Goal: Task Accomplishment & Management: Complete application form

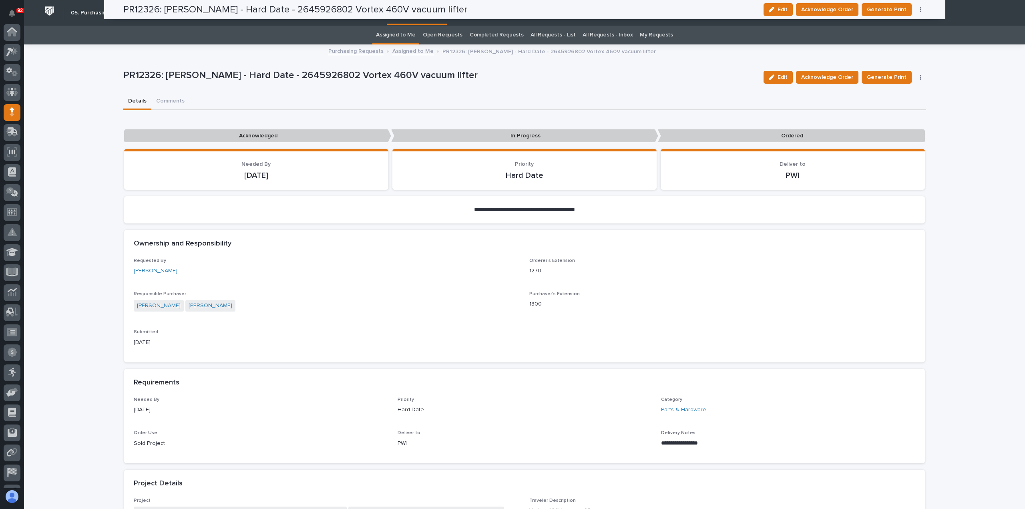
scroll to position [56, 0]
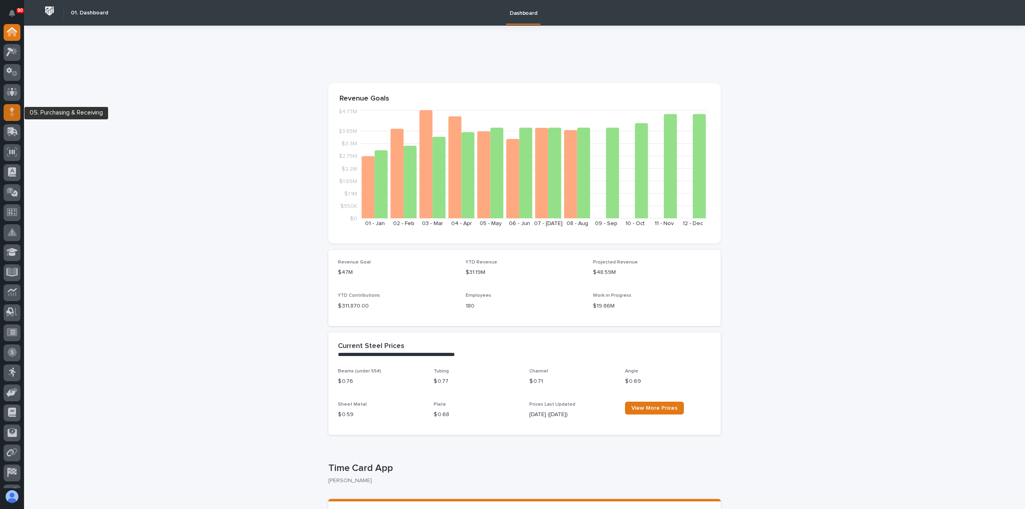
click at [12, 111] on icon at bounding box center [12, 109] width 5 height 4
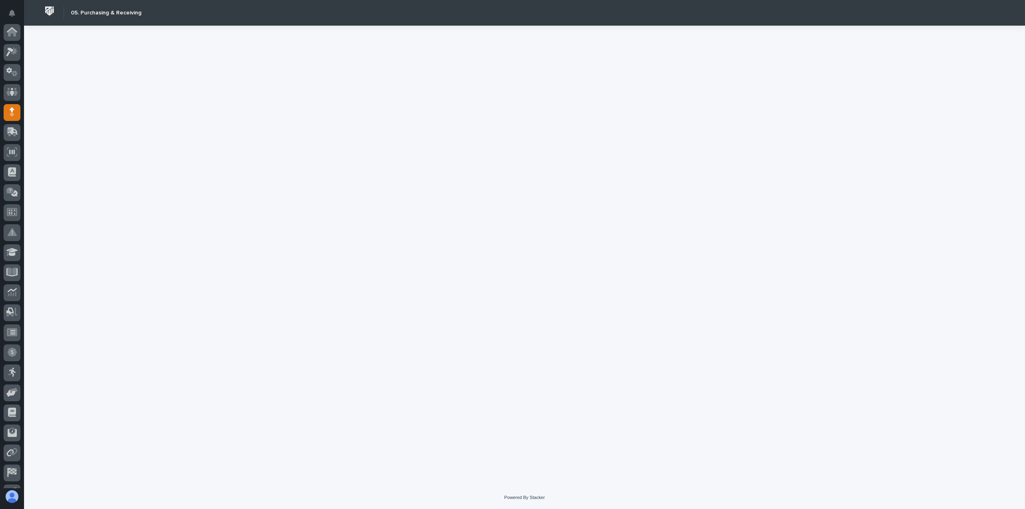
scroll to position [56, 0]
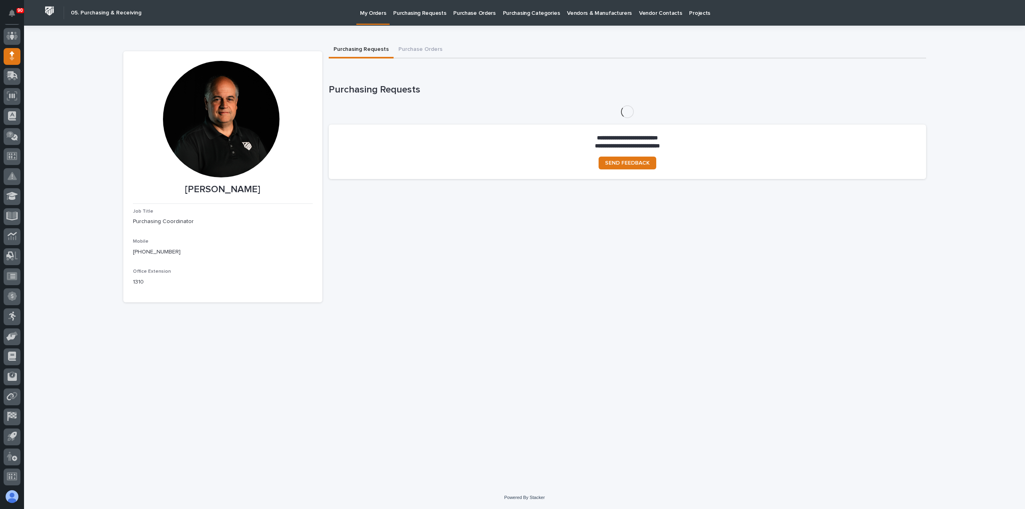
click at [414, 12] on p "Purchasing Requests" at bounding box center [419, 8] width 53 height 17
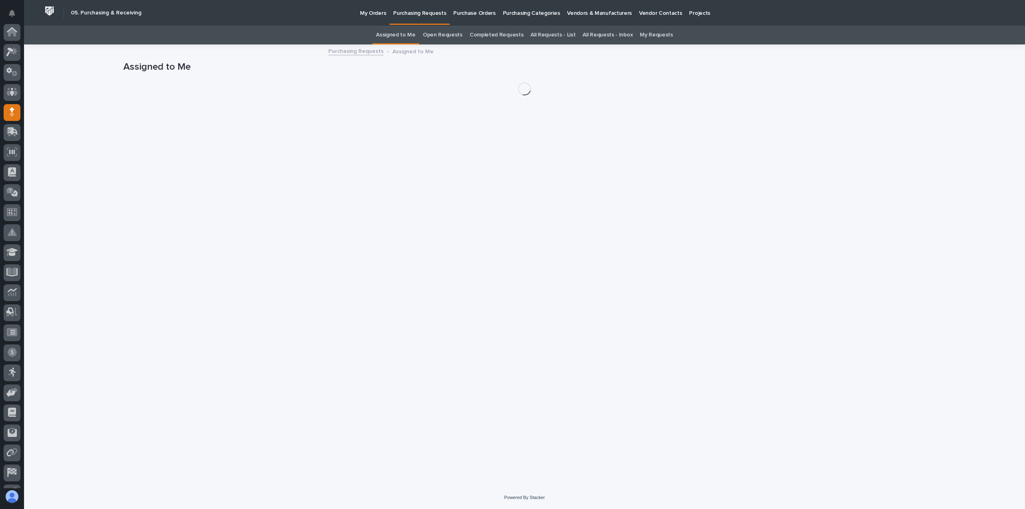
scroll to position [56, 0]
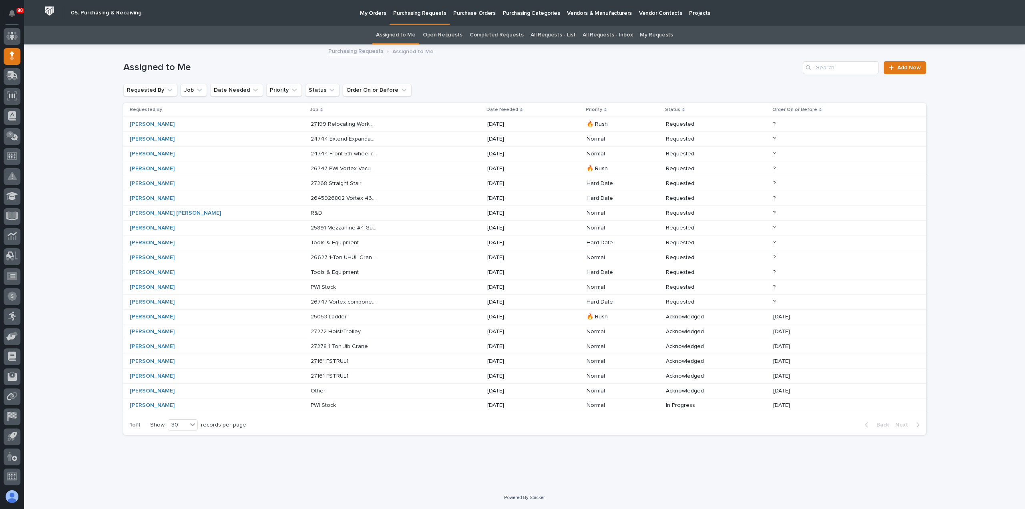
click at [361, 10] on p "My Orders" at bounding box center [373, 8] width 26 height 17
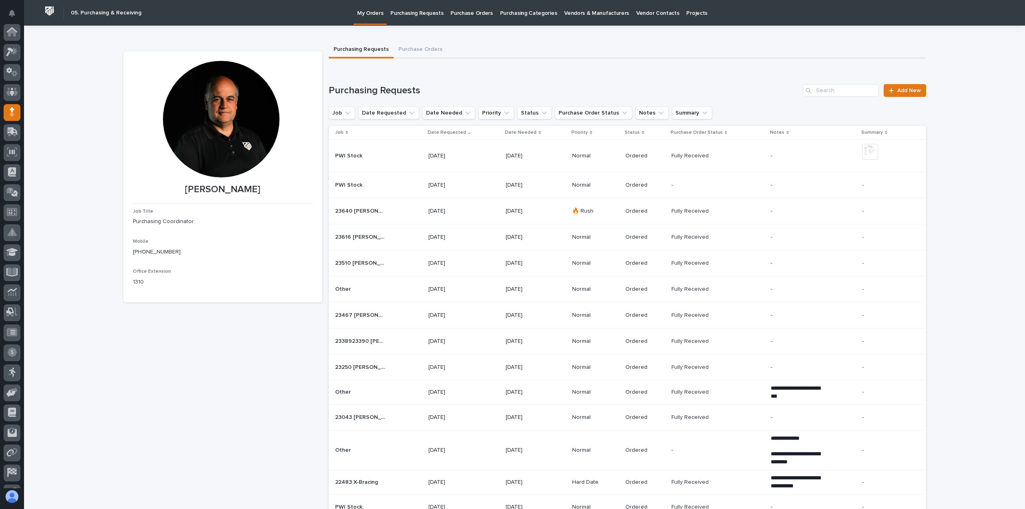
scroll to position [56, 0]
click at [418, 48] on button "Purchase Orders" at bounding box center [421, 50] width 54 height 17
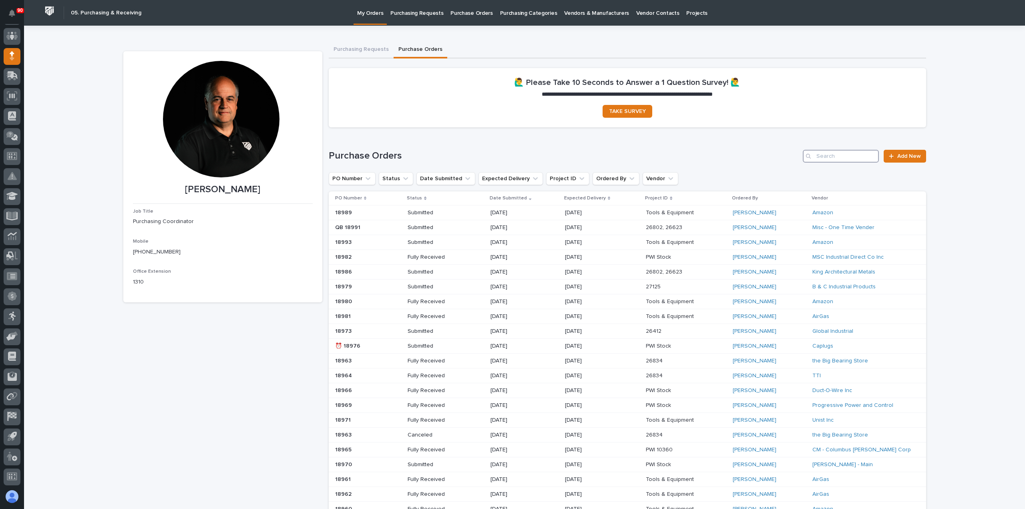
click at [816, 154] on input "Search" at bounding box center [841, 156] width 76 height 13
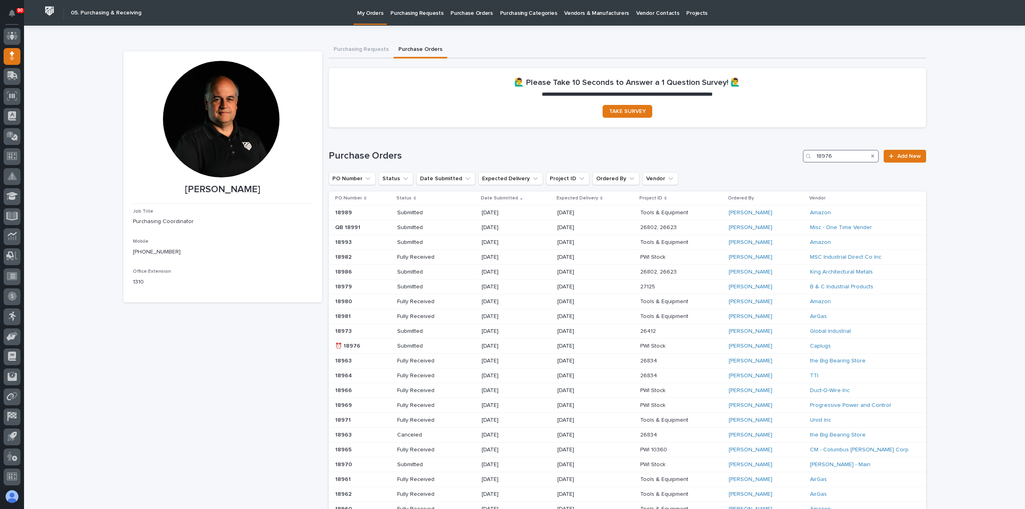
type input "18976"
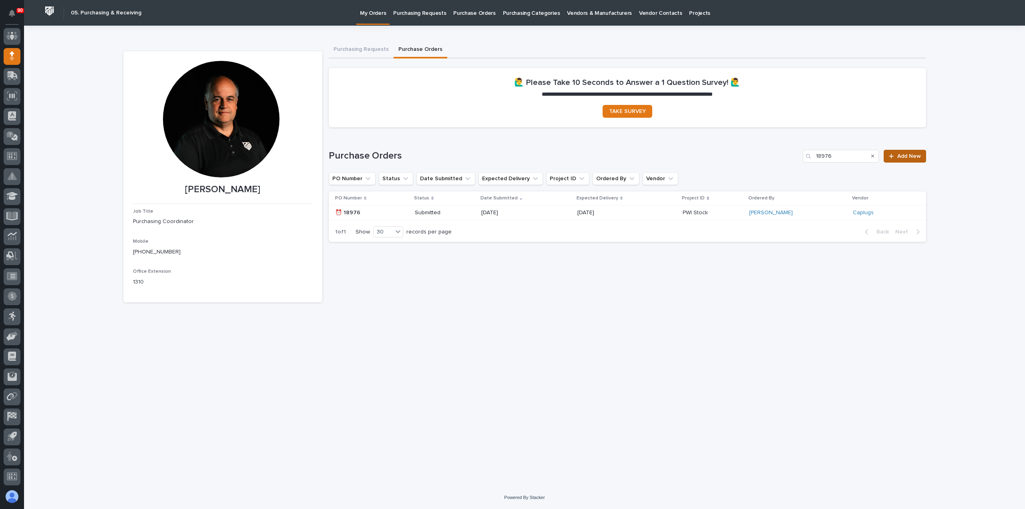
click at [907, 157] on span "Add New" at bounding box center [909, 156] width 24 height 6
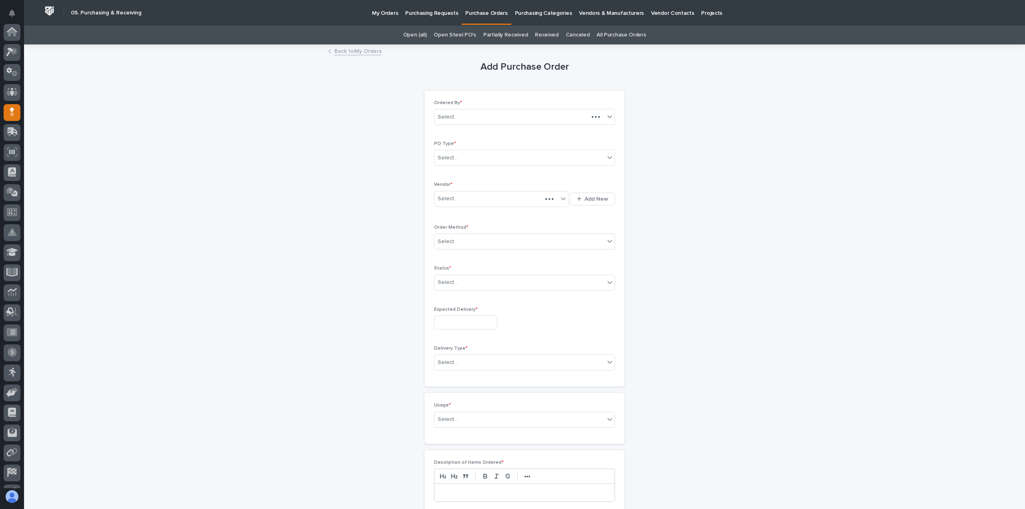
scroll to position [56, 0]
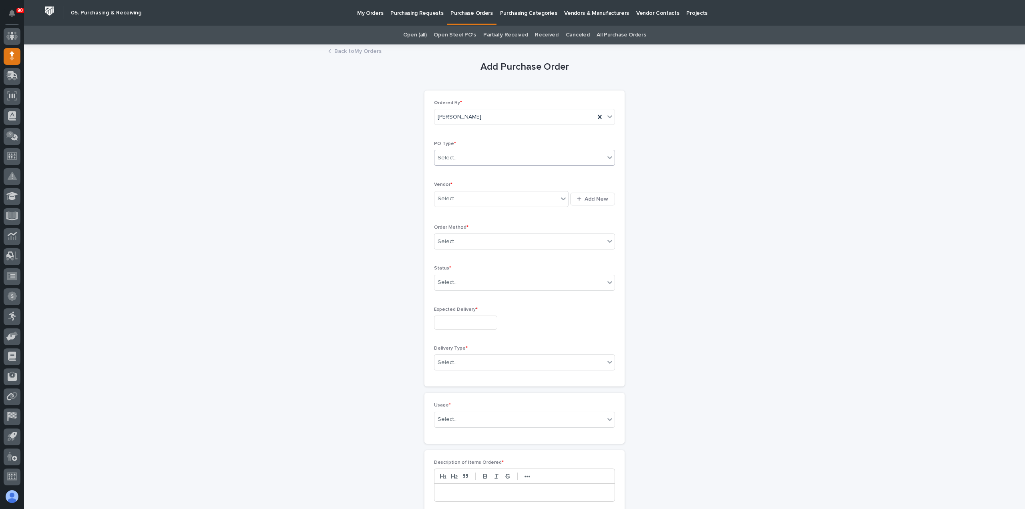
click at [471, 155] on div "Select..." at bounding box center [520, 157] width 170 height 13
drag, startPoint x: 468, startPoint y: 178, endPoint x: 460, endPoint y: 185, distance: 10.3
click at [460, 183] on div "Paper" at bounding box center [521, 187] width 180 height 14
click at [461, 195] on div "Select..." at bounding box center [497, 198] width 124 height 13
type input "**"
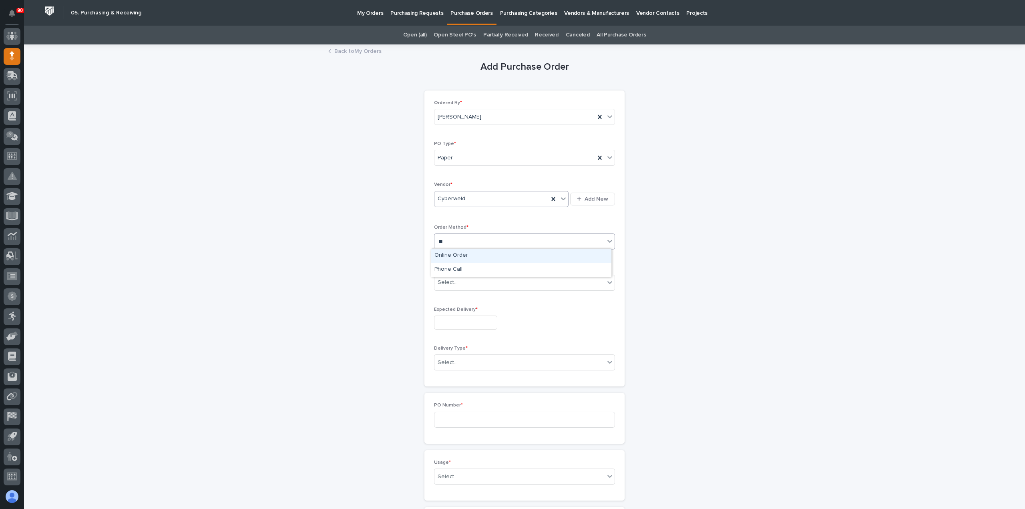
type input "***"
click at [446, 270] on div "23" at bounding box center [447, 268] width 11 height 11
type input "**********"
drag, startPoint x: 480, startPoint y: 361, endPoint x: 476, endPoint y: 362, distance: 4.3
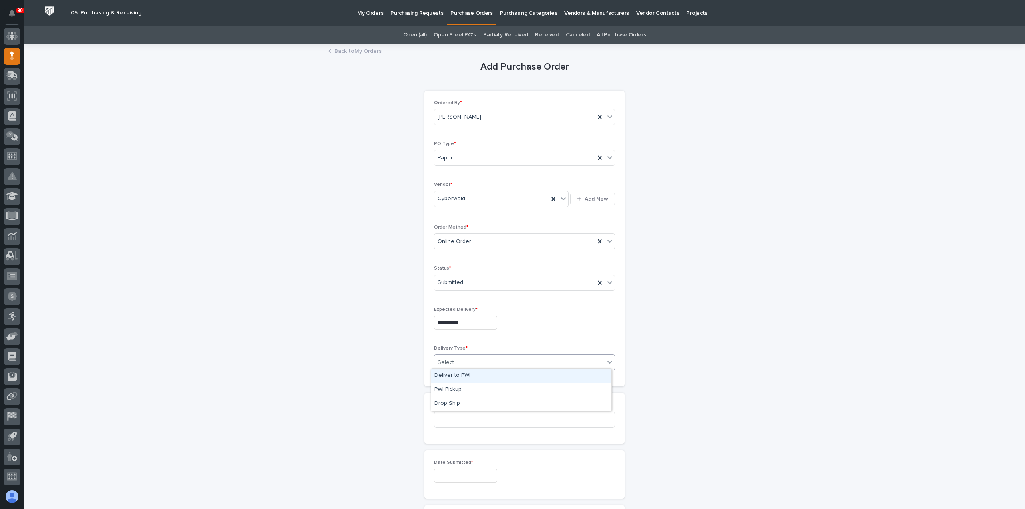
click at [479, 360] on div "Select..." at bounding box center [520, 362] width 170 height 13
click at [461, 375] on div "Deliver to PWI" at bounding box center [521, 376] width 180 height 14
click at [469, 415] on input at bounding box center [524, 420] width 181 height 16
type input "18998"
click at [489, 475] on input "text" at bounding box center [465, 476] width 63 height 14
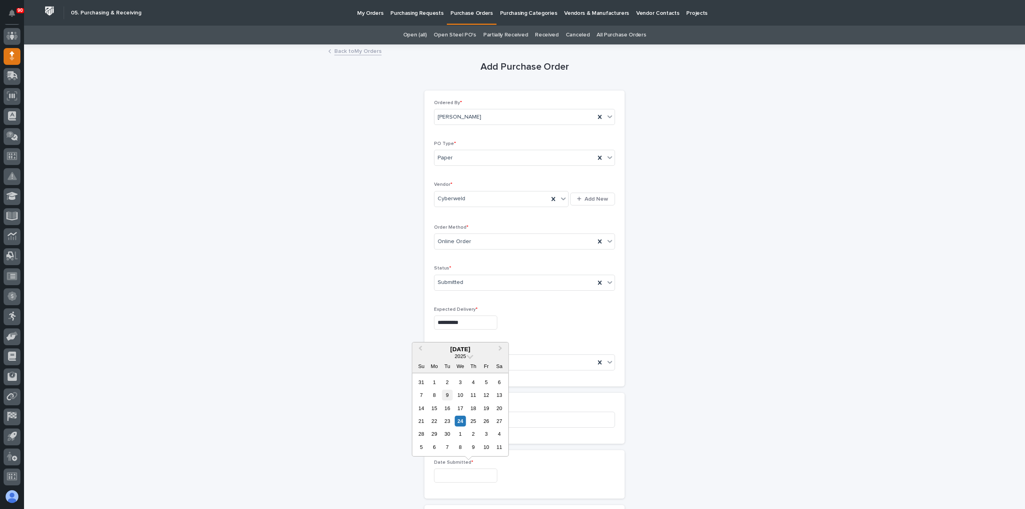
click at [445, 391] on div "9" at bounding box center [447, 395] width 11 height 11
type input "**********"
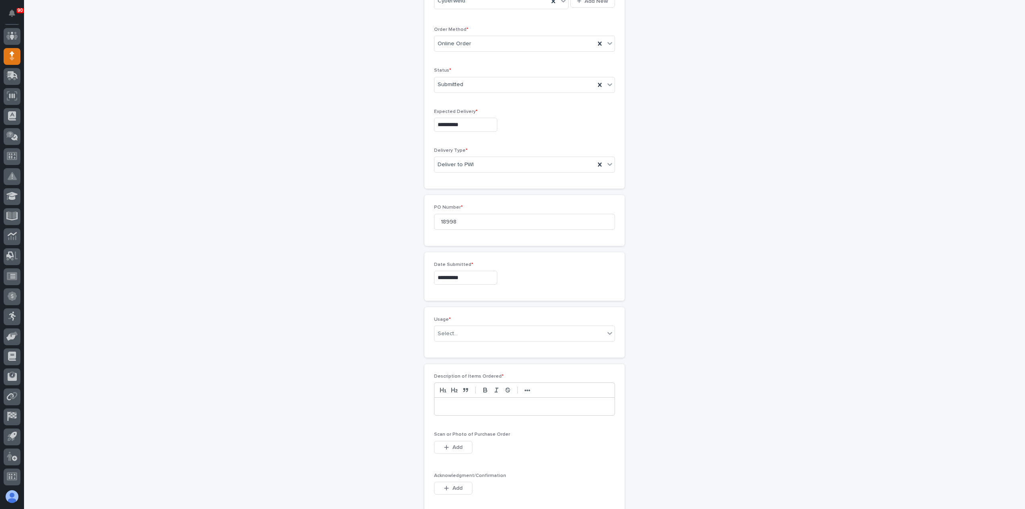
scroll to position [240, 0]
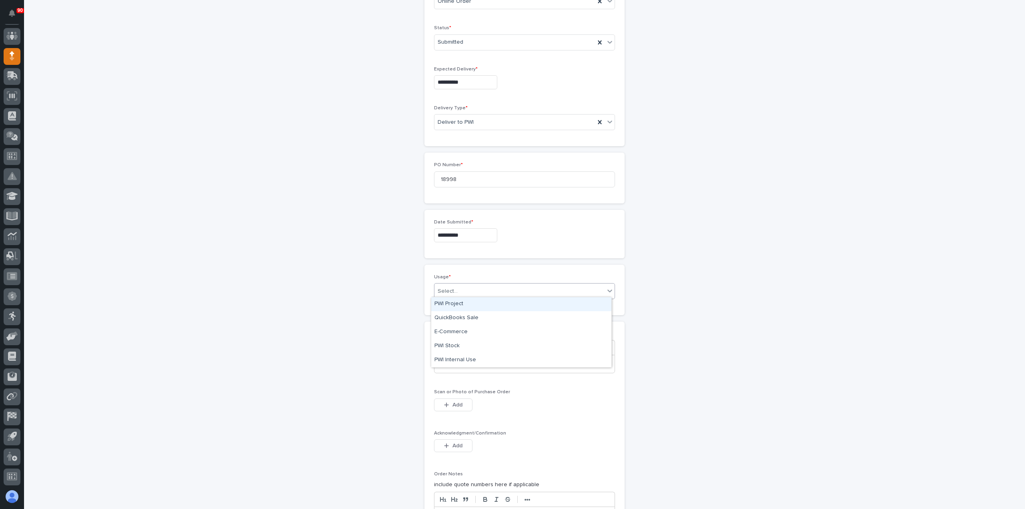
click at [465, 289] on div "Select..." at bounding box center [520, 291] width 170 height 13
click at [460, 358] on div "PWI Internal Use" at bounding box center [521, 360] width 180 height 14
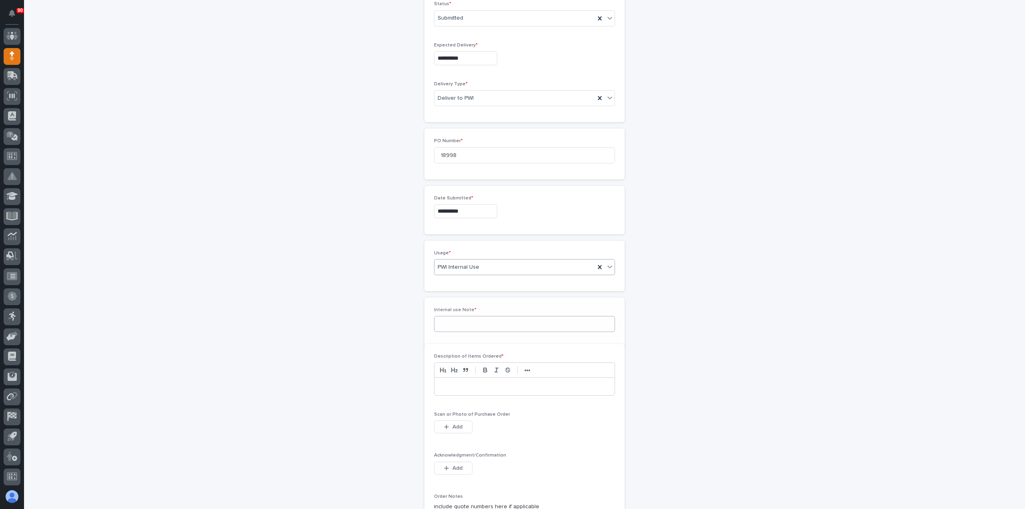
scroll to position [268, 0]
click at [460, 321] on input at bounding box center [524, 320] width 181 height 16
type input "welding supply"
click at [460, 430] on button "Add" at bounding box center [453, 433] width 38 height 13
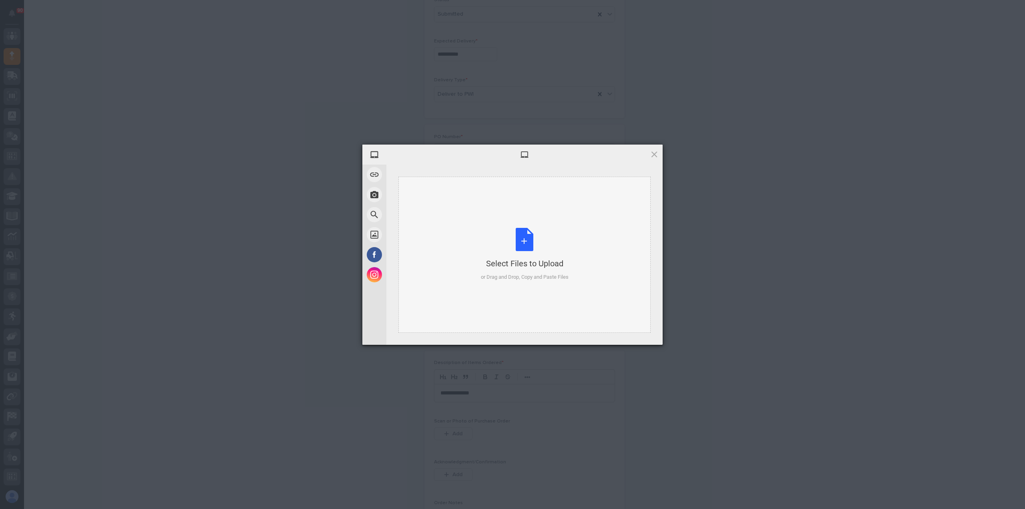
click at [530, 239] on div "Select Files to Upload or Drag and Drop, Copy and Paste Files" at bounding box center [525, 254] width 88 height 53
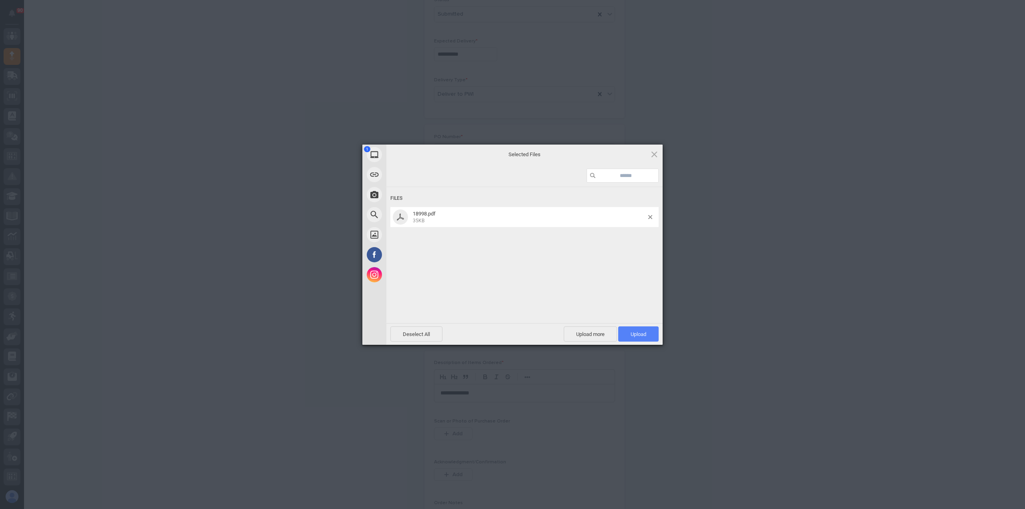
click at [639, 330] on span "Upload 1" at bounding box center [638, 333] width 40 height 15
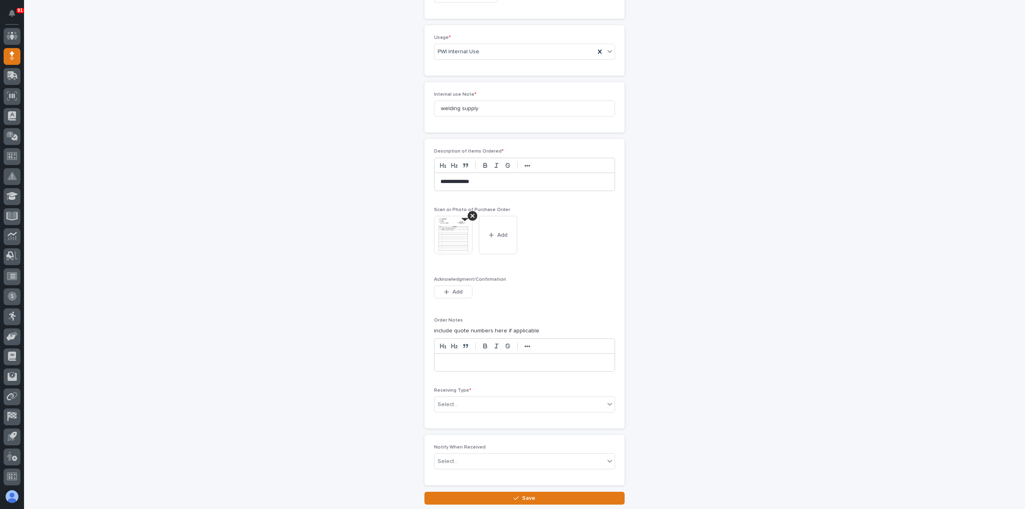
scroll to position [523, 0]
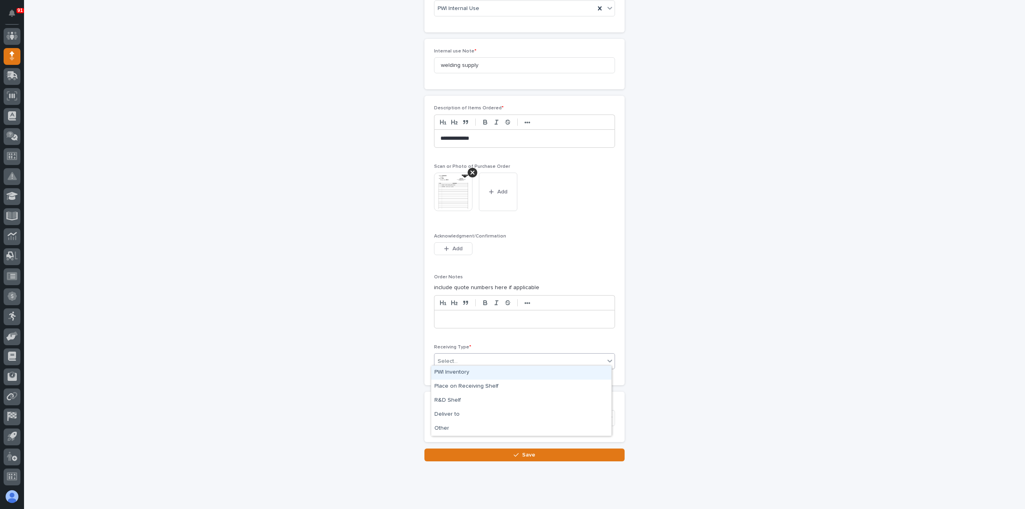
click at [465, 356] on div "Select..." at bounding box center [520, 361] width 170 height 13
click at [454, 417] on div "Deliver to" at bounding box center [521, 415] width 180 height 14
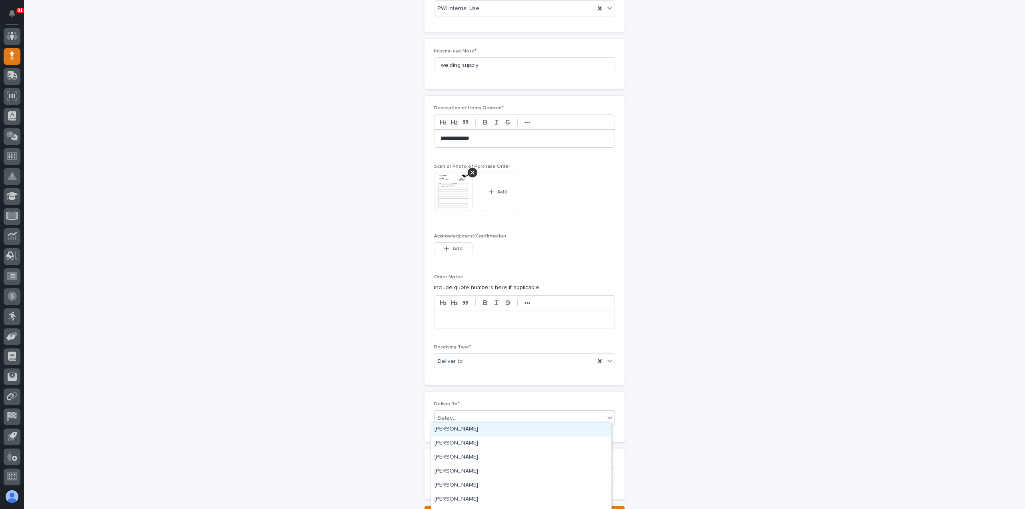
click at [462, 412] on div "Select..." at bounding box center [520, 418] width 170 height 13
type input "***"
click at [457, 425] on div "Leon Miller" at bounding box center [521, 430] width 180 height 14
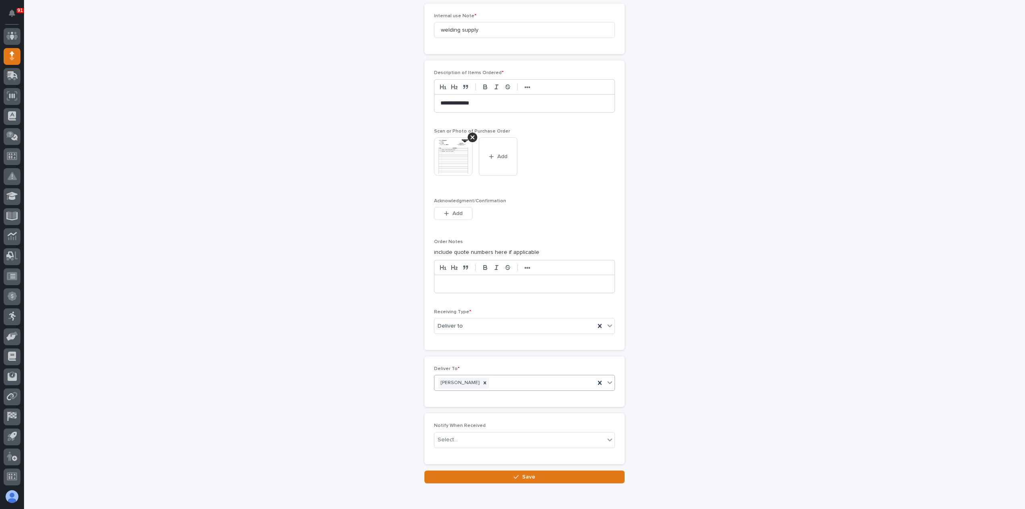
scroll to position [591, 0]
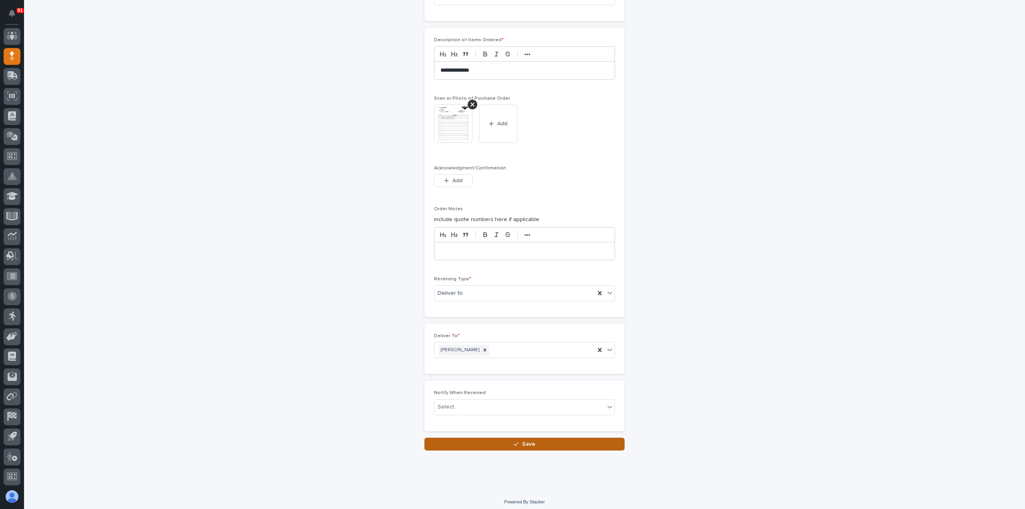
click at [531, 441] on span "Save" at bounding box center [528, 444] width 13 height 7
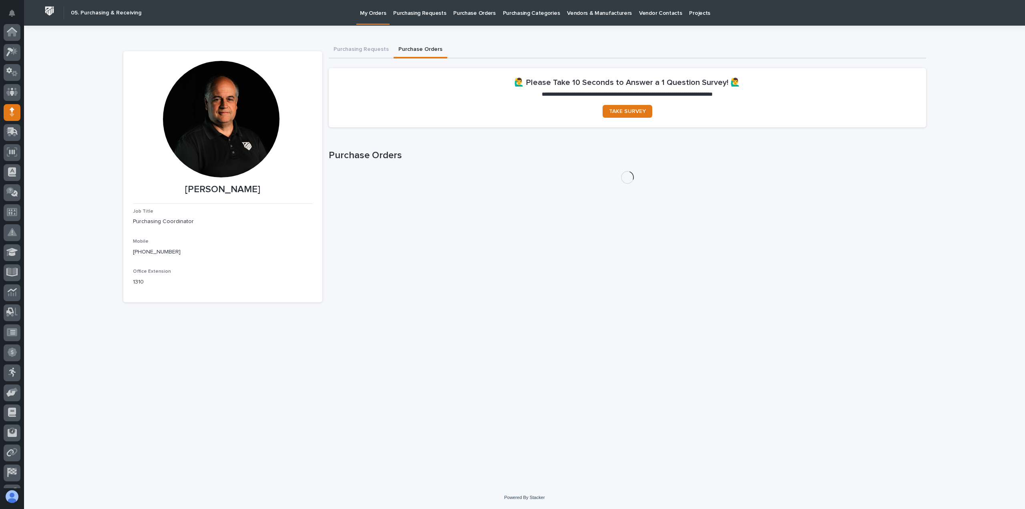
scroll to position [56, 0]
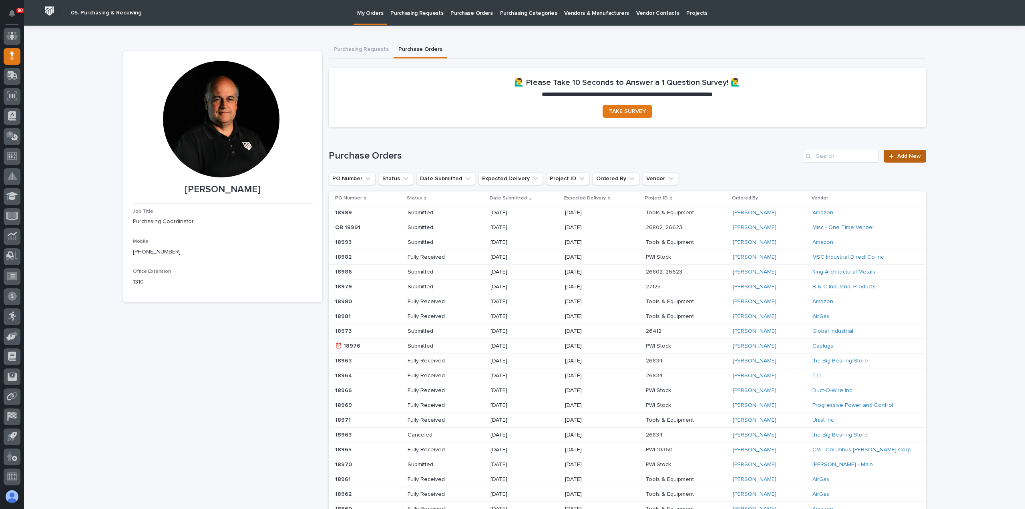
click at [911, 152] on link "Add New" at bounding box center [905, 156] width 42 height 13
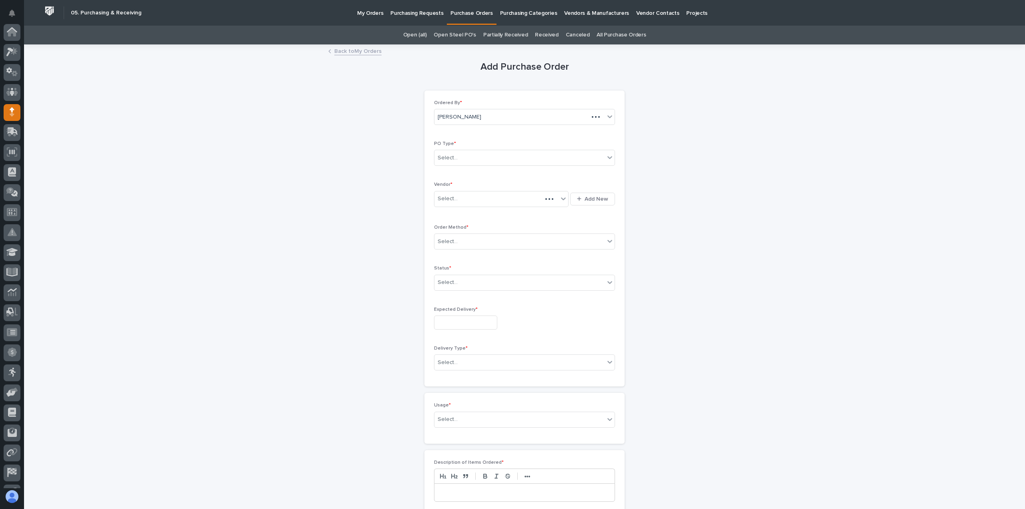
scroll to position [56, 0]
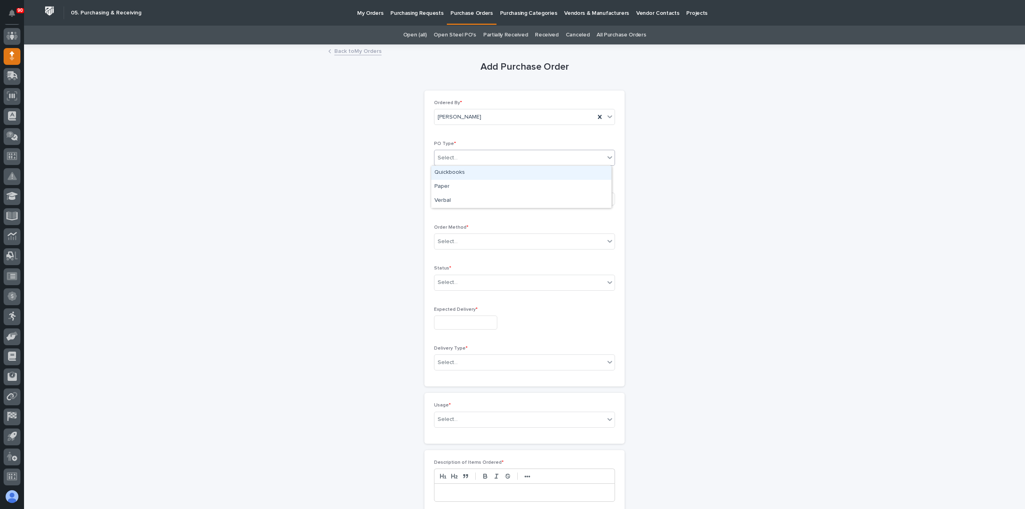
click at [469, 157] on div "Select..." at bounding box center [520, 157] width 170 height 13
drag, startPoint x: 469, startPoint y: 179, endPoint x: 466, endPoint y: 189, distance: 10.0
click at [463, 183] on div "Paper" at bounding box center [521, 187] width 180 height 14
click at [461, 198] on div "Select..." at bounding box center [497, 198] width 124 height 13
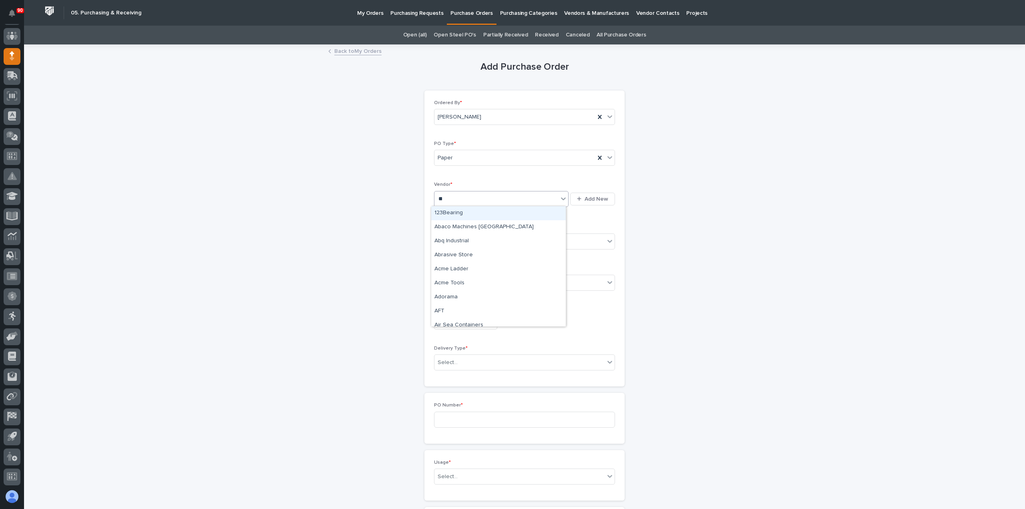
type input "***"
drag, startPoint x: 488, startPoint y: 233, endPoint x: 469, endPoint y: 240, distance: 21.0
click at [469, 240] on div "Amazon" at bounding box center [498, 241] width 135 height 14
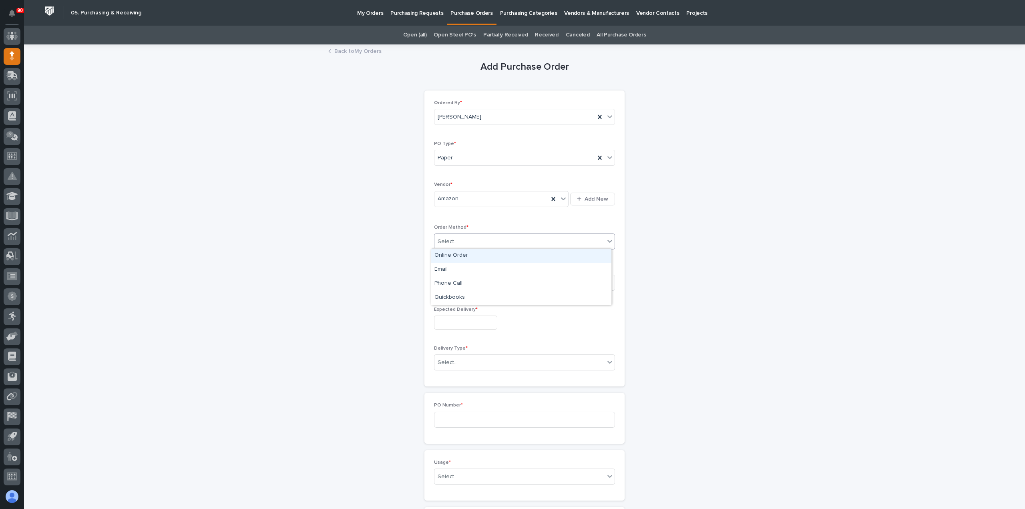
click at [469, 236] on div "Select..." at bounding box center [520, 241] width 170 height 13
drag, startPoint x: 463, startPoint y: 257, endPoint x: 465, endPoint y: 263, distance: 6.6
click at [462, 257] on div "Online Order" at bounding box center [521, 256] width 180 height 14
drag, startPoint x: 471, startPoint y: 277, endPoint x: 469, endPoint y: 286, distance: 9.5
click at [471, 277] on div "Select..." at bounding box center [520, 282] width 170 height 13
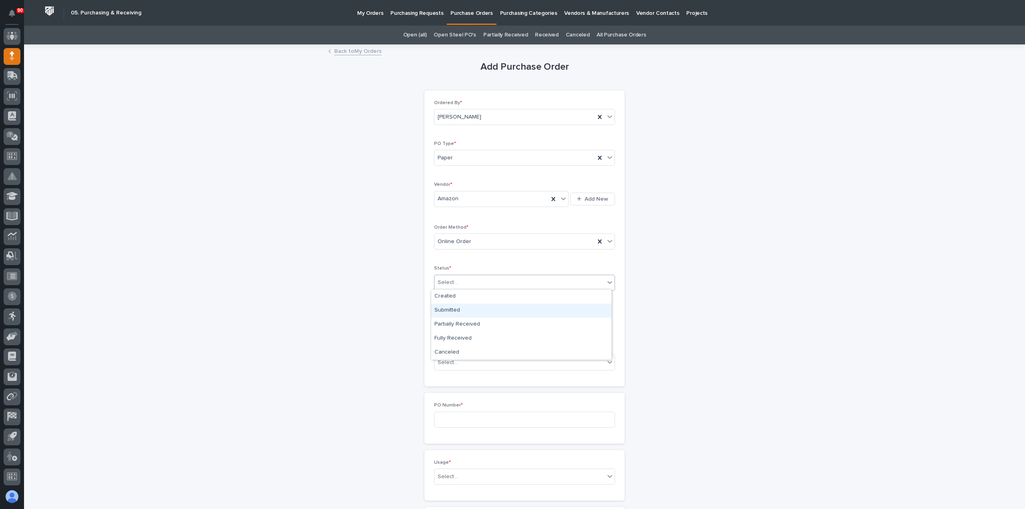
drag, startPoint x: 453, startPoint y: 308, endPoint x: 456, endPoint y: 319, distance: 11.3
click at [453, 310] on div "Submitted" at bounding box center [521, 311] width 180 height 14
click at [454, 321] on input "text" at bounding box center [465, 323] width 63 height 14
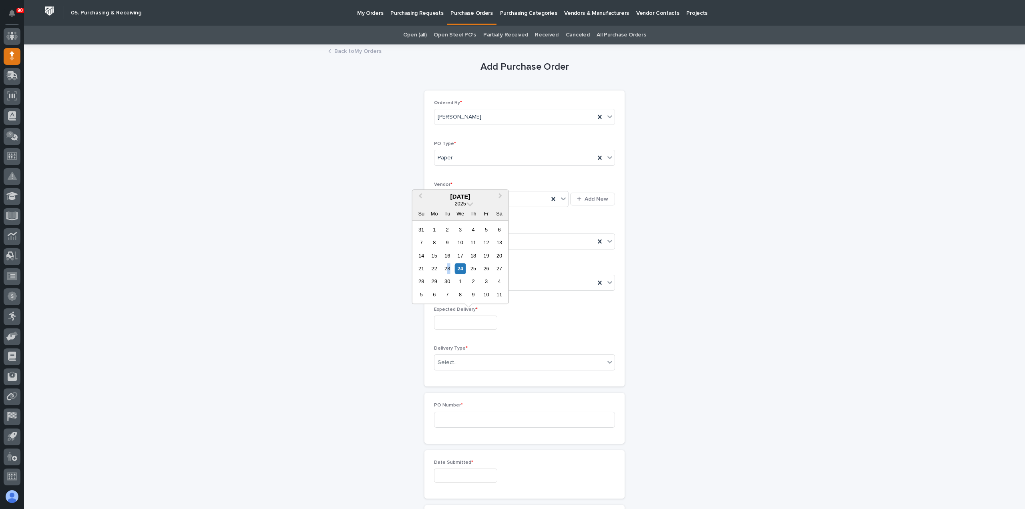
click at [449, 268] on div "23" at bounding box center [447, 268] width 11 height 11
type input "**********"
click at [468, 358] on div "Select..." at bounding box center [520, 362] width 170 height 13
click at [463, 374] on div "Deliver to PWI" at bounding box center [521, 376] width 180 height 14
click at [459, 417] on input at bounding box center [524, 420] width 181 height 16
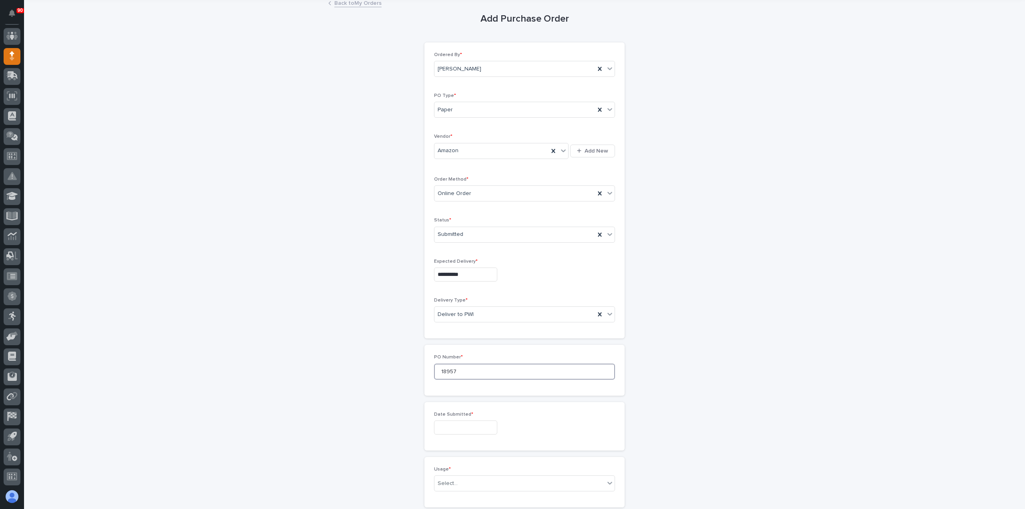
scroll to position [160, 0]
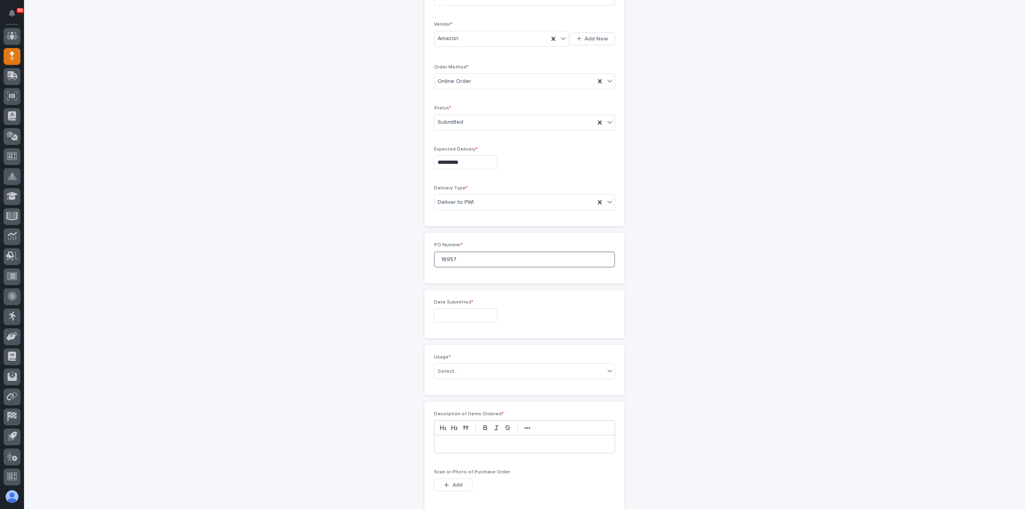
type input "18957"
click at [449, 310] on input "text" at bounding box center [465, 315] width 63 height 14
click at [459, 248] on div "17" at bounding box center [460, 248] width 11 height 11
type input "**********"
click at [469, 368] on div "Select..." at bounding box center [520, 371] width 170 height 13
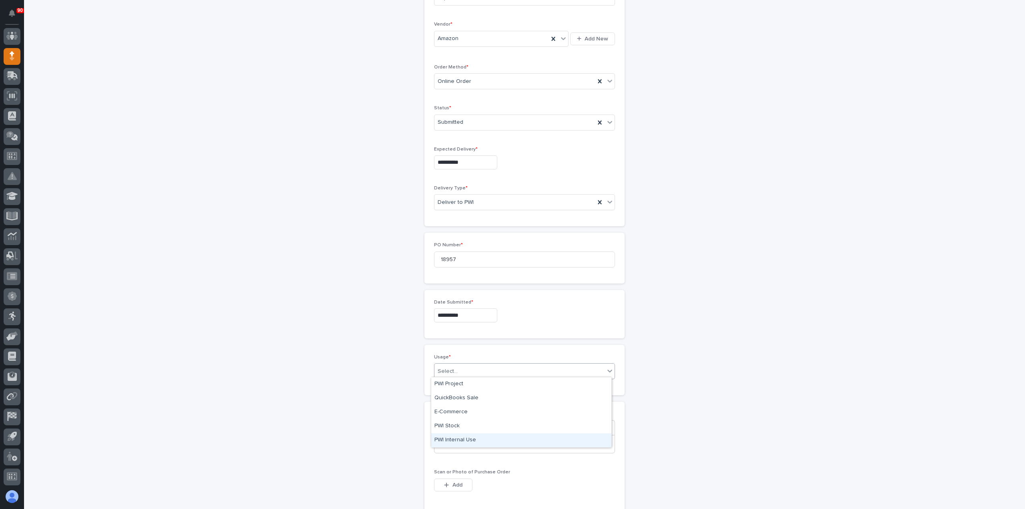
click at [458, 436] on div "PWI Internal Use" at bounding box center [521, 440] width 180 height 14
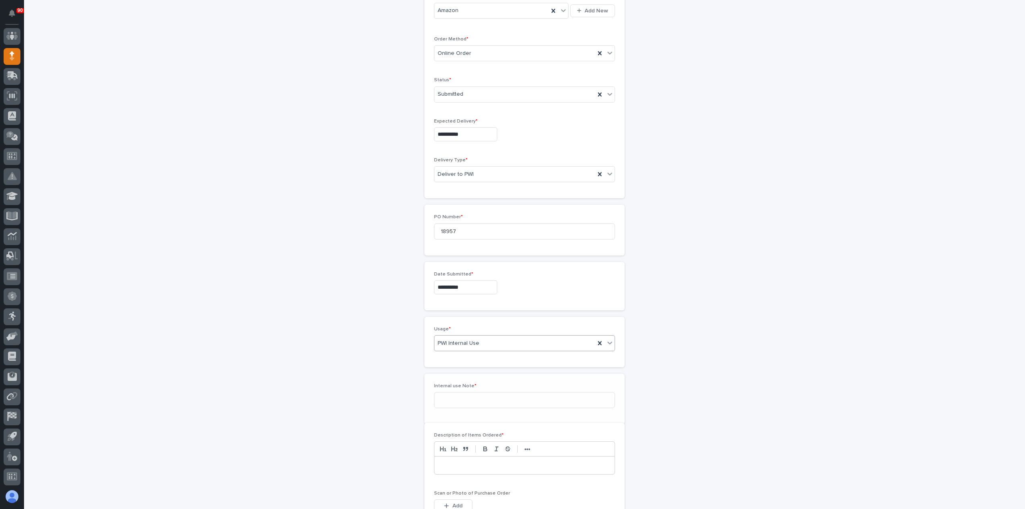
scroll to position [188, 0]
click at [469, 398] on input at bounding box center [524, 400] width 181 height 16
type input "loctite"
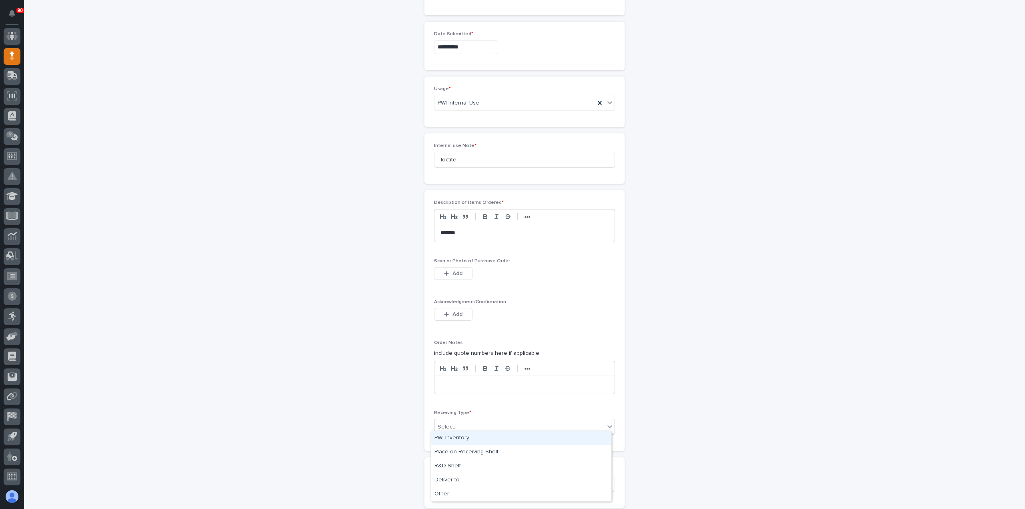
click at [463, 421] on div "Select..." at bounding box center [520, 427] width 170 height 13
click at [456, 477] on div "Deliver to" at bounding box center [521, 480] width 180 height 14
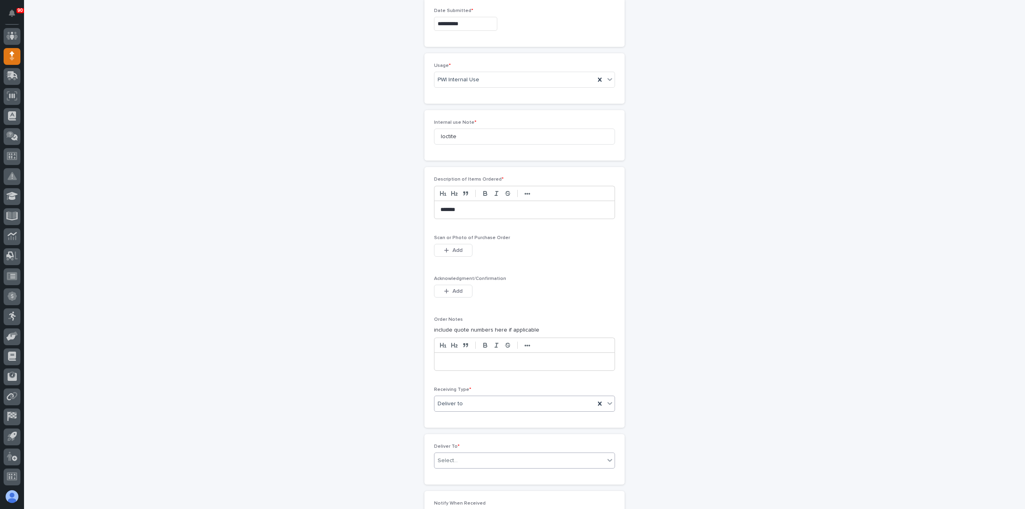
scroll to position [457, 0]
click at [468, 449] on div "Select..." at bounding box center [520, 455] width 170 height 13
type input "***"
click at [463, 423] on div "Patrick Briar" at bounding box center [521, 422] width 180 height 14
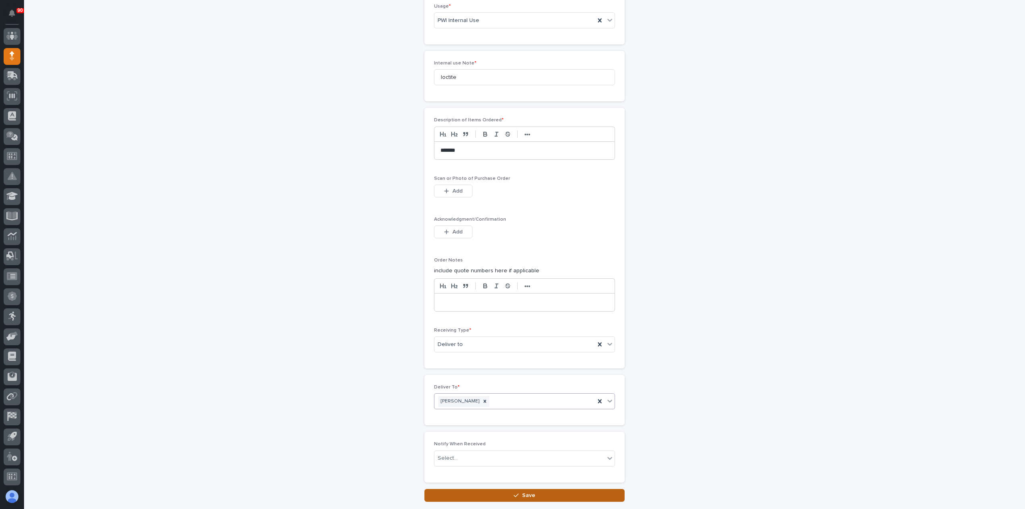
scroll to position [537, 0]
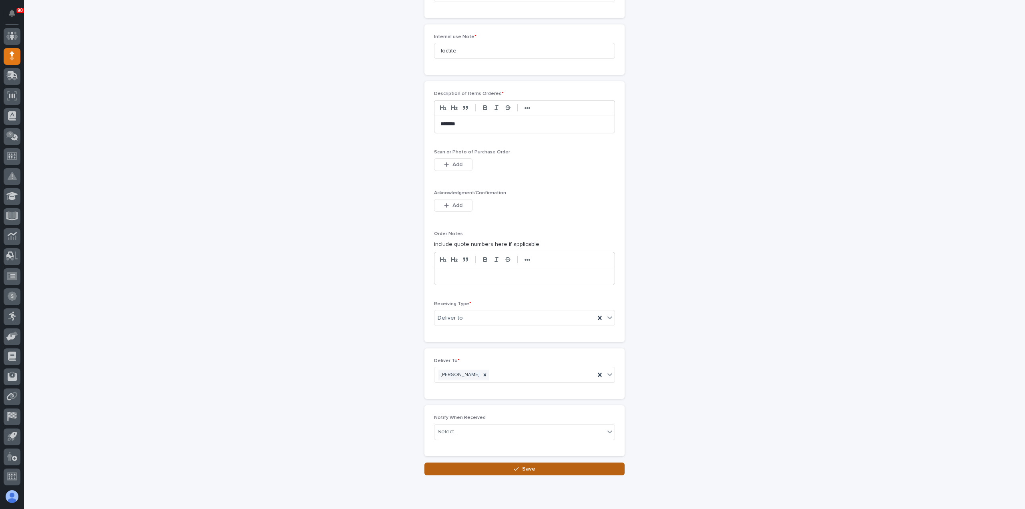
click at [524, 467] on span "Save" at bounding box center [528, 468] width 13 height 7
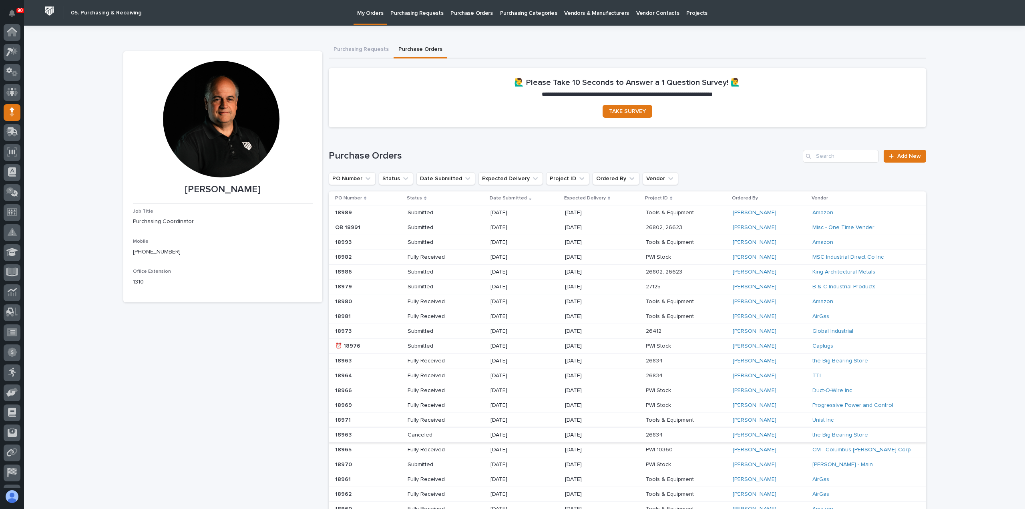
scroll to position [56, 0]
